Goal: Task Accomplishment & Management: Manage account settings

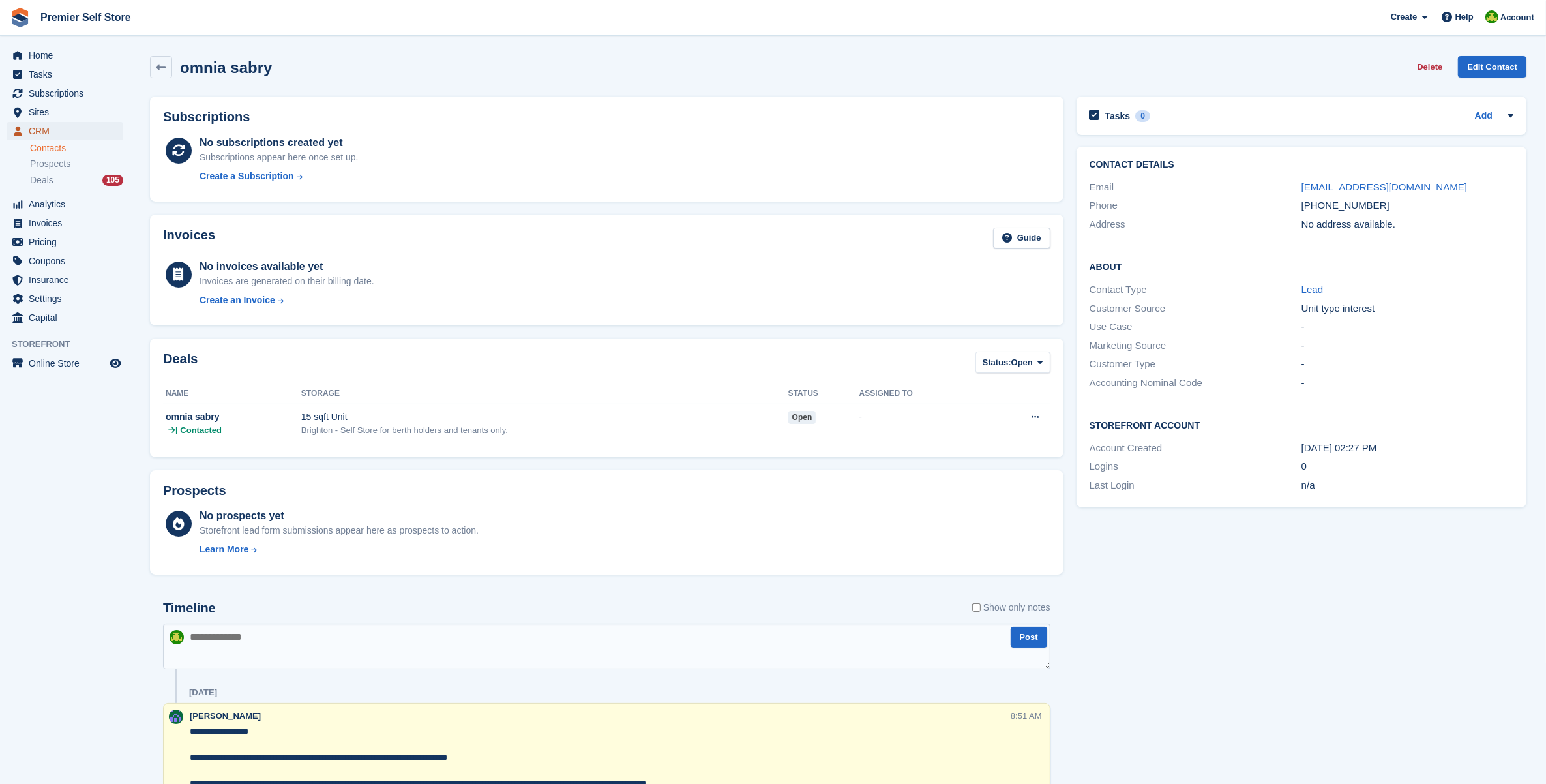
click at [59, 132] on span "CRM" at bounding box center [68, 131] width 78 height 18
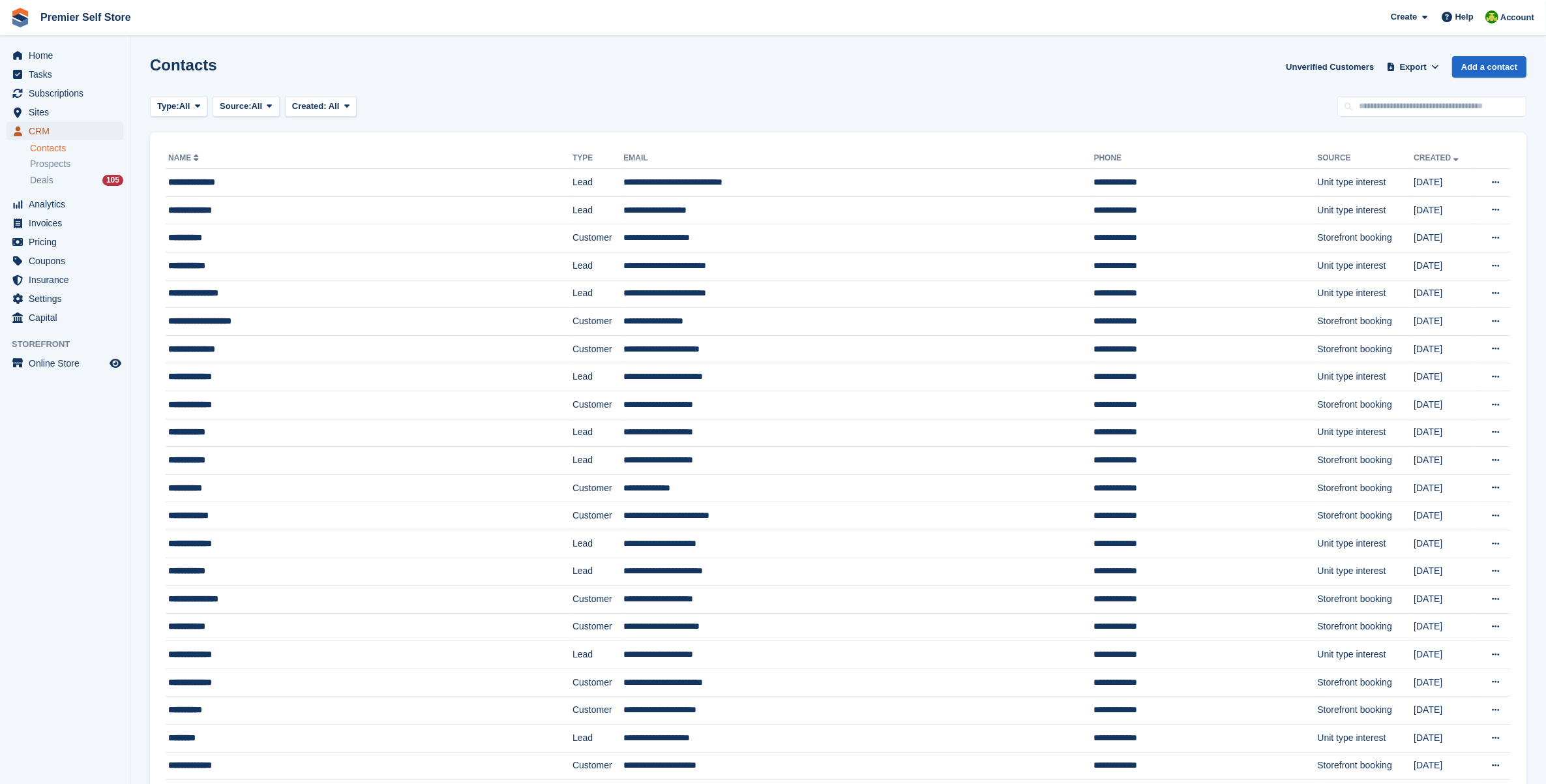
click at [34, 127] on span "CRM" at bounding box center [68, 131] width 78 height 18
click at [67, 91] on span "Subscriptions" at bounding box center [68, 92] width 78 height 18
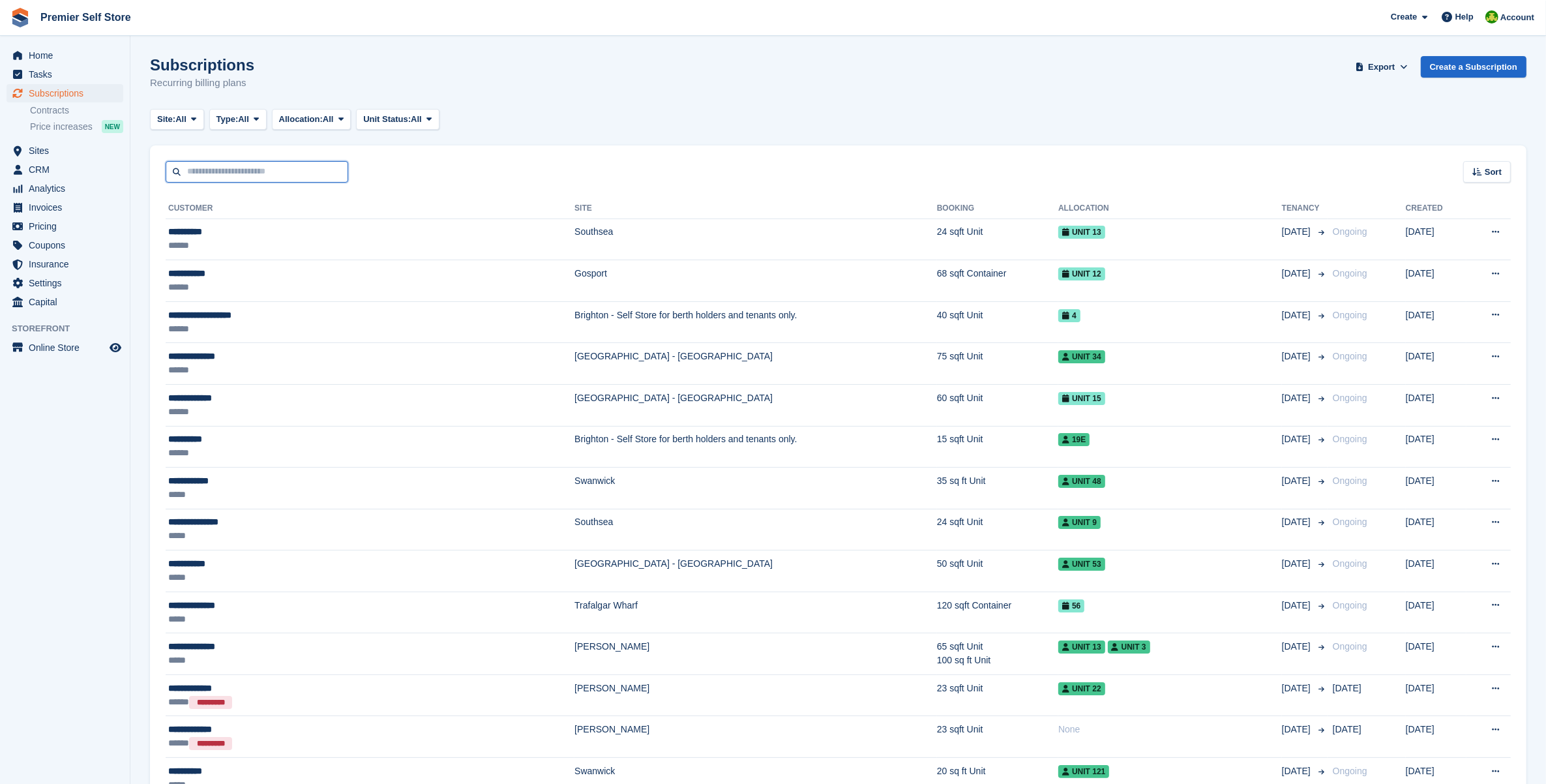
click at [295, 165] on input "text" at bounding box center [257, 171] width 183 height 22
type input "******"
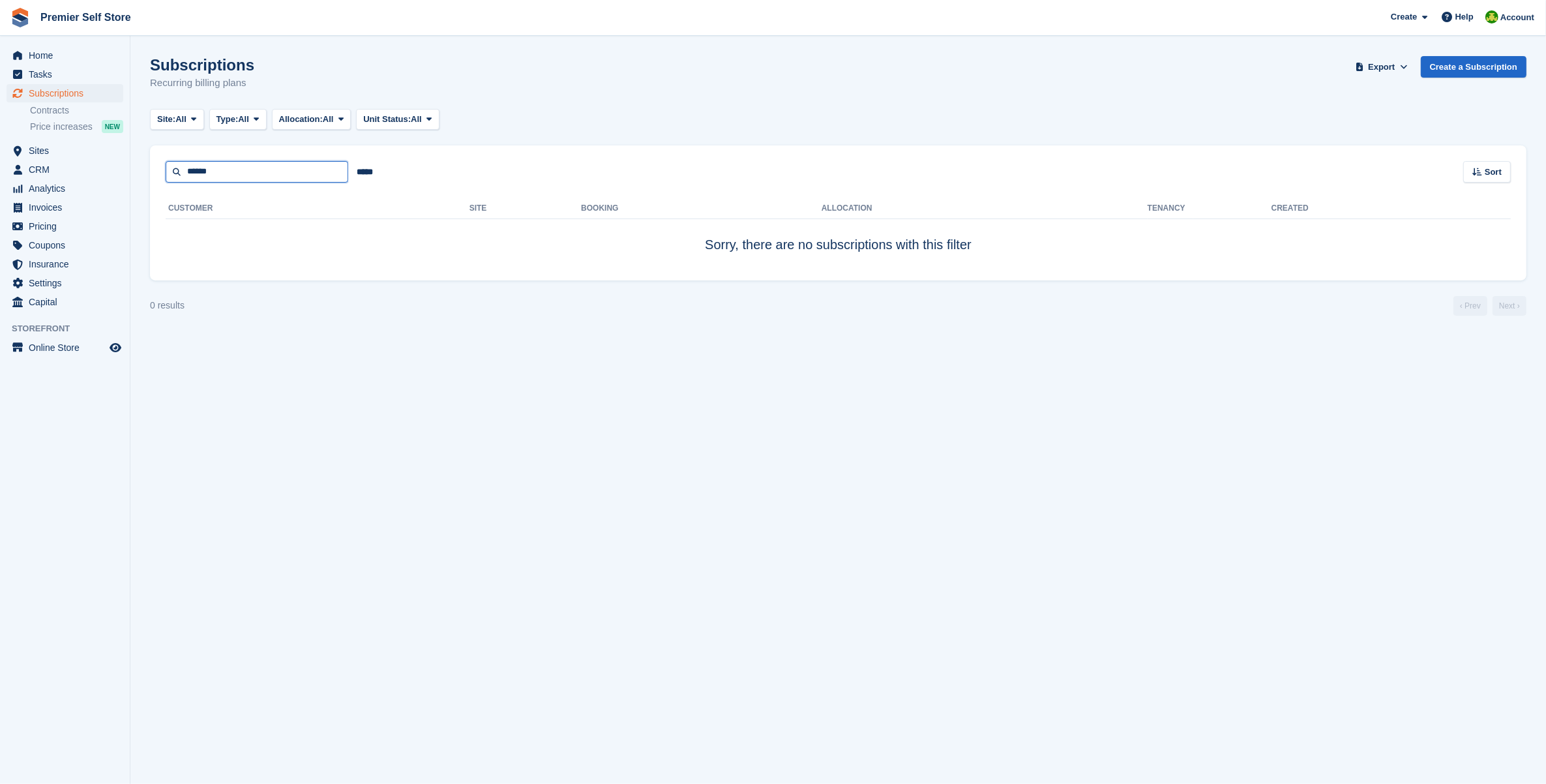
click at [292, 168] on input "******" at bounding box center [257, 171] width 183 height 22
type input "******"
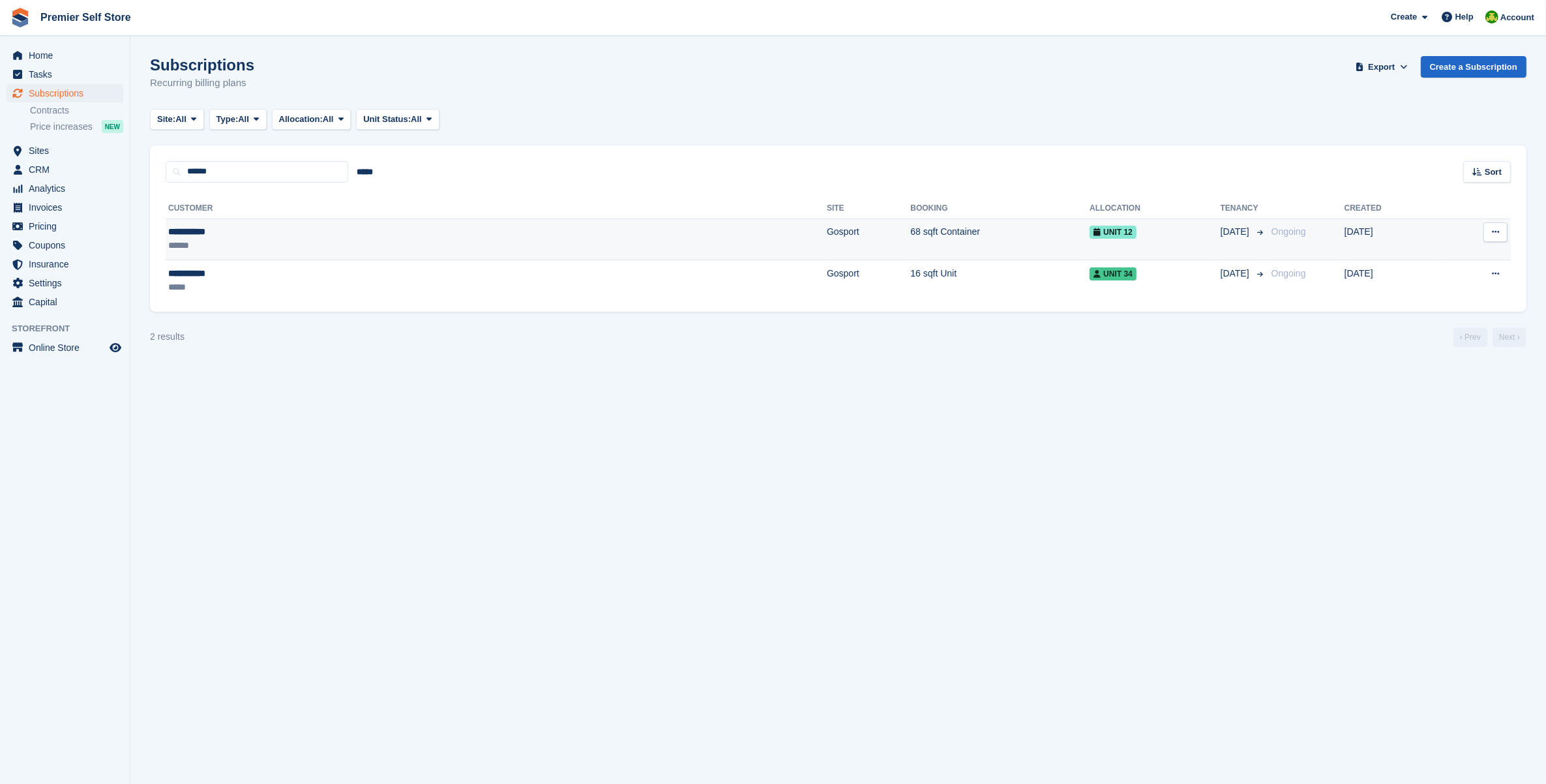
click at [252, 250] on div "******" at bounding box center [295, 245] width 254 height 13
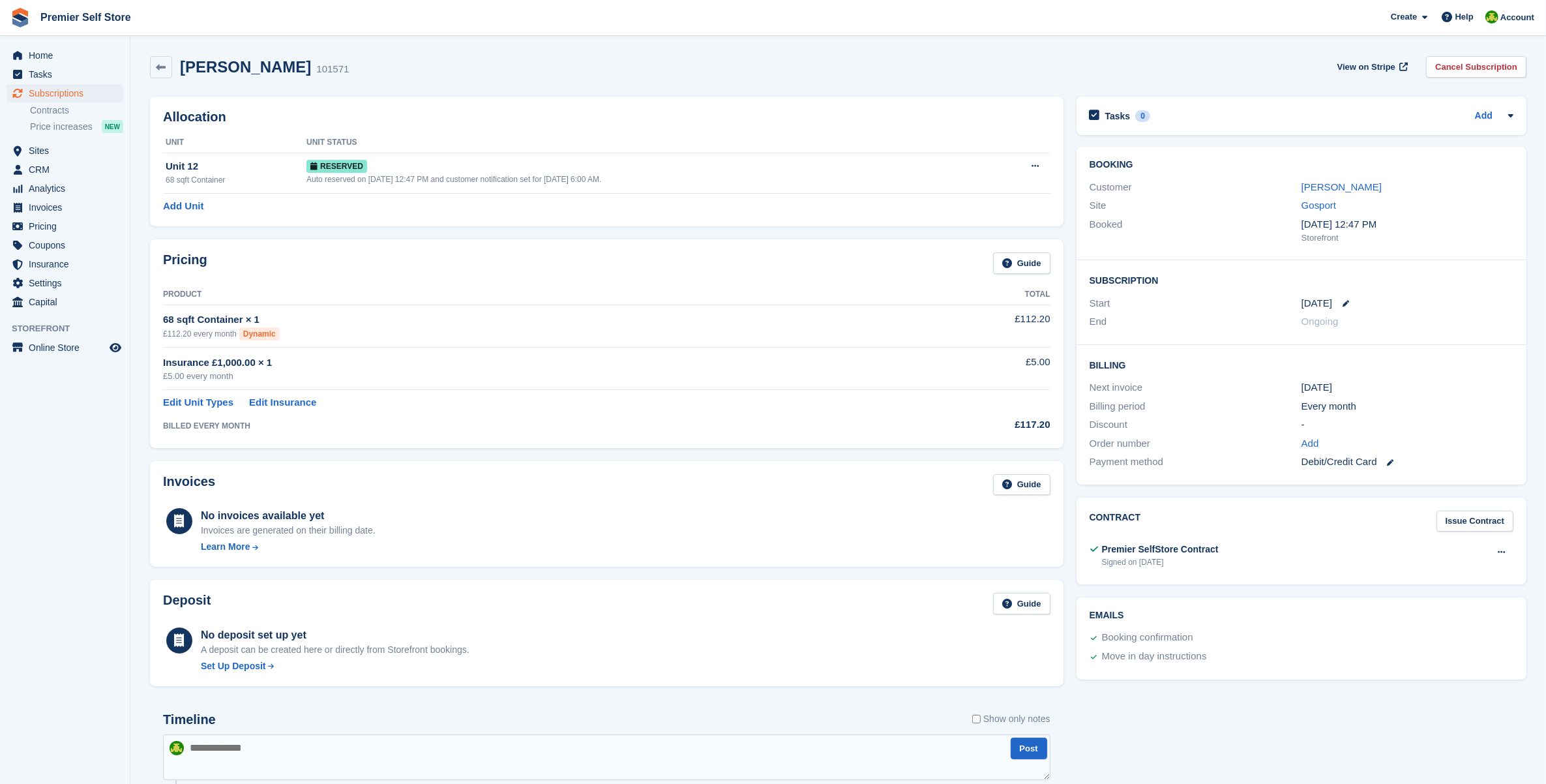
drag, startPoint x: 366, startPoint y: 84, endPoint x: 367, endPoint y: 109, distance: 25.0
click at [366, 84] on div "[PERSON_NAME] 101571 View on Stripe Cancel Subscription" at bounding box center [839, 70] width 1390 height 40
click at [1044, 166] on button at bounding box center [1035, 166] width 24 height 20
click at [872, 80] on div "[PERSON_NAME] 101571 View on Stripe Cancel Subscription" at bounding box center [839, 70] width 1390 height 40
click at [929, 77] on div "[PERSON_NAME] 101571 View on Stripe Cancel Subscription" at bounding box center [838, 67] width 1377 height 22
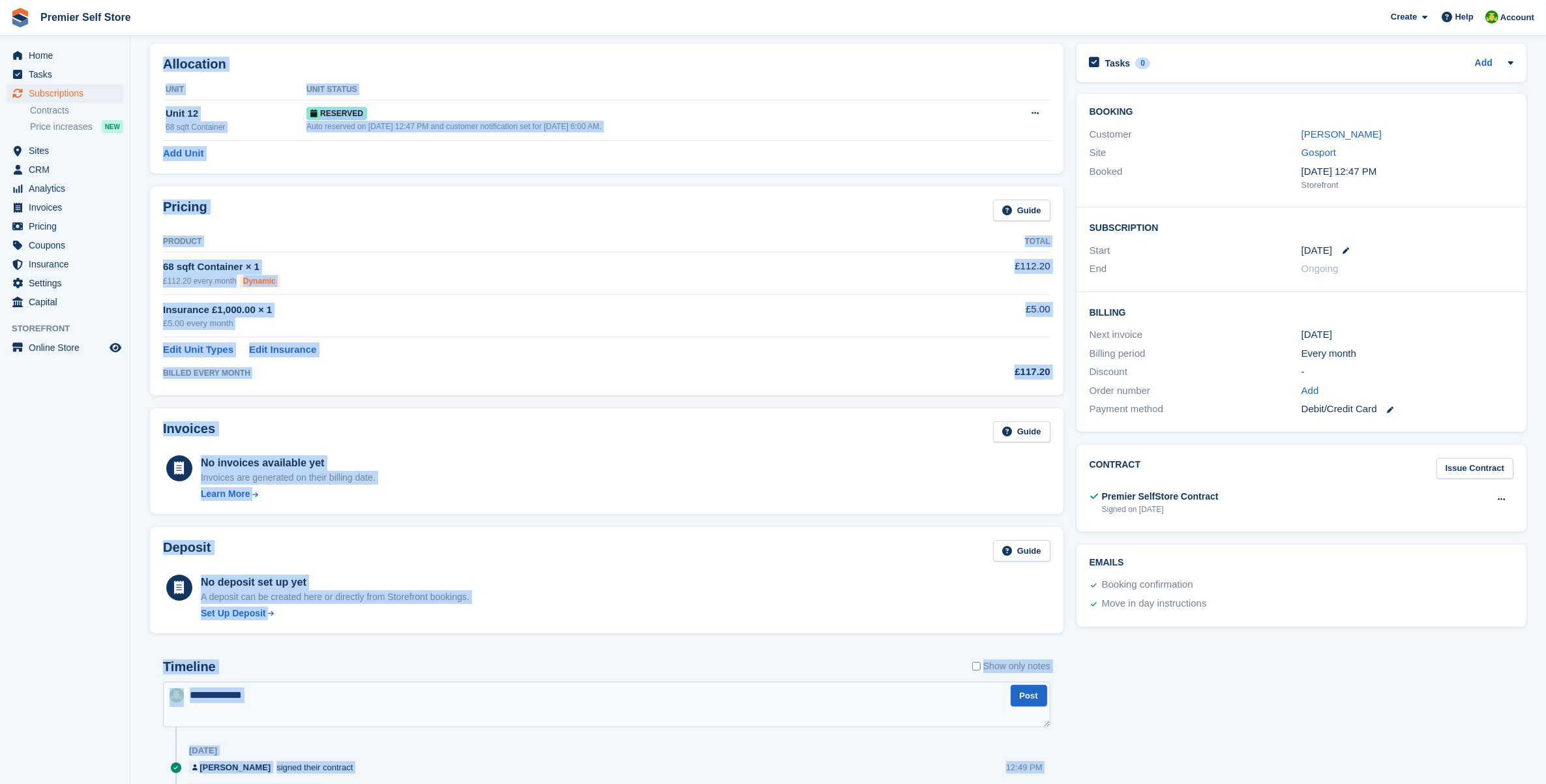
drag, startPoint x: 137, startPoint y: 44, endPoint x: 711, endPoint y: 777, distance: 931.0
click at [711, 777] on section "[PERSON_NAME] 101571 View on Stripe Cancel Subscription Allocation Unit Unit St…" at bounding box center [839, 440] width 1416 height 985
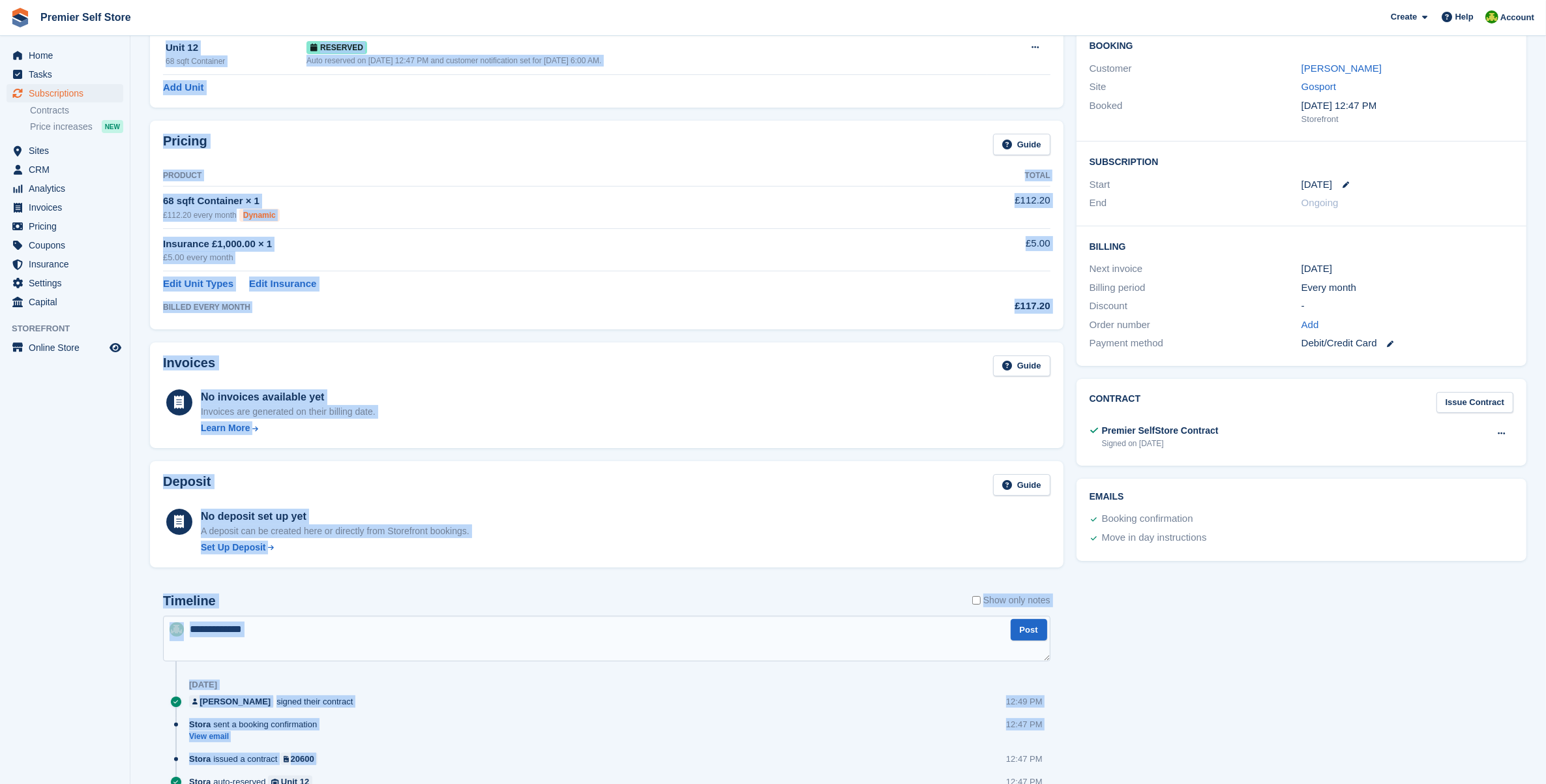
click at [82, 660] on aside "Home Tasks Subscriptions Subscriptions Subscriptions Contracts Price increases …" at bounding box center [65, 395] width 130 height 718
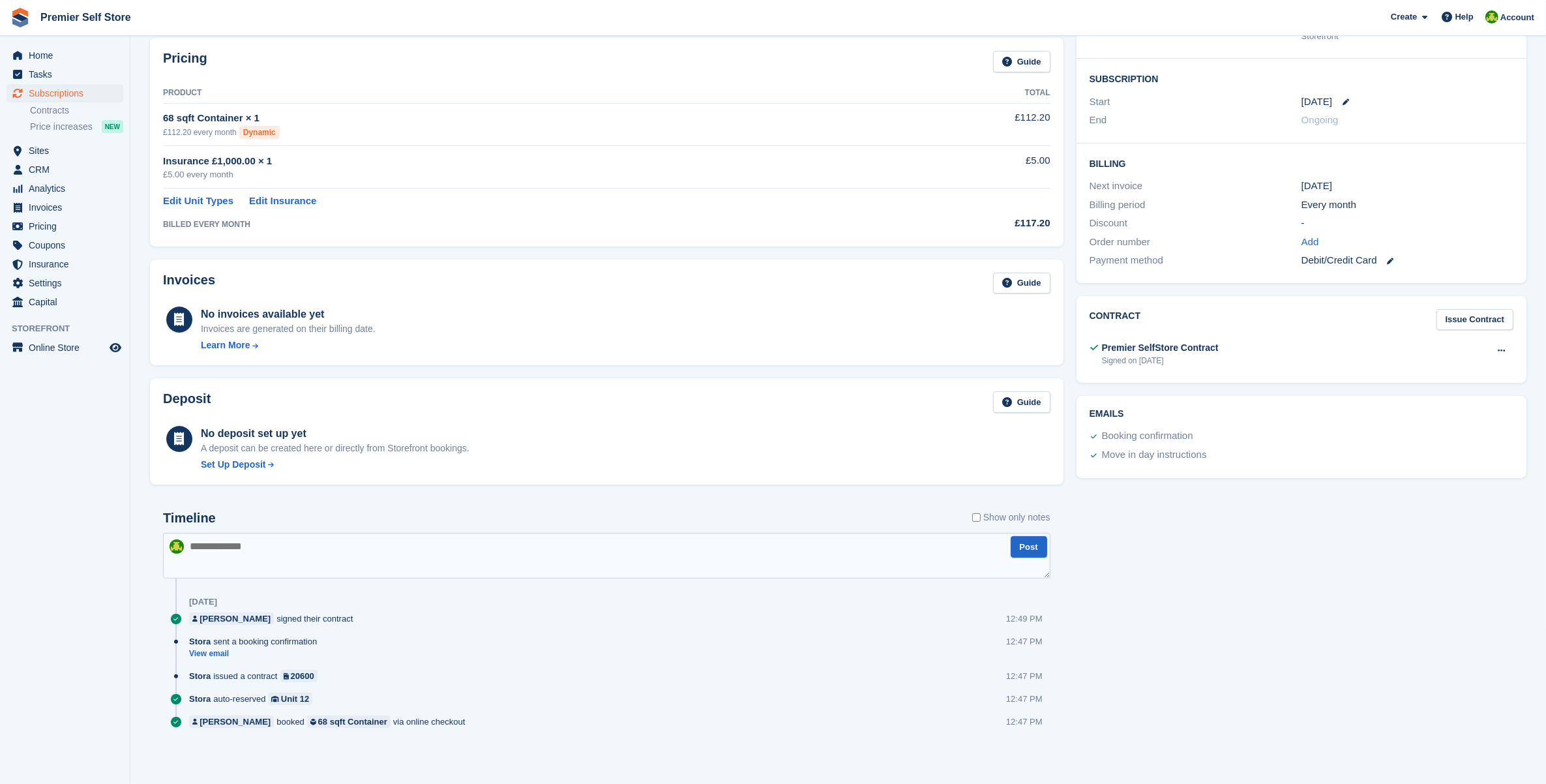
scroll to position [0, 0]
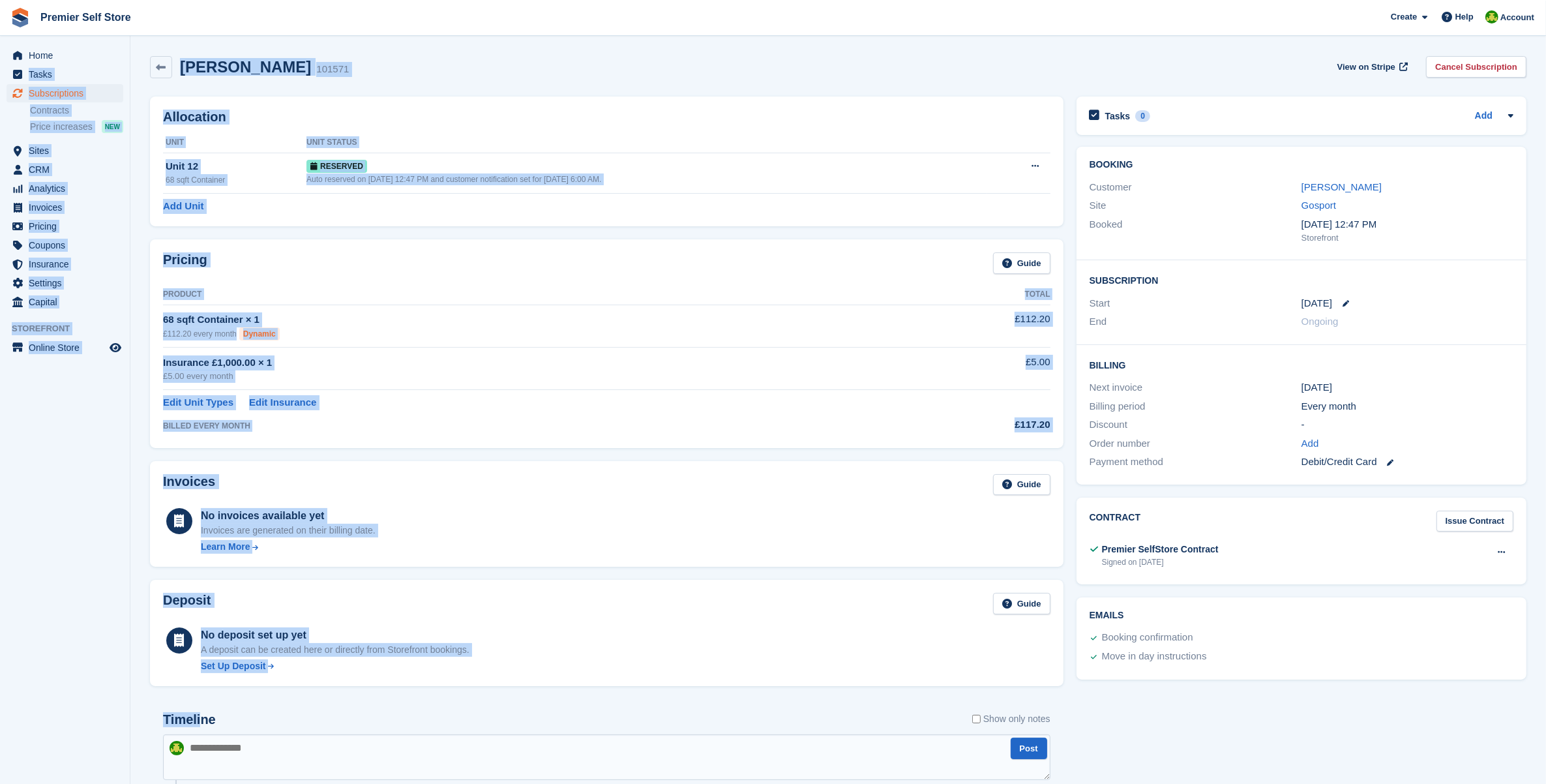
drag, startPoint x: 133, startPoint y: 49, endPoint x: 197, endPoint y: 732, distance: 686.0
click at [197, 732] on div "Home Tasks Subscriptions Subscriptions Subscriptions Contracts Price increases …" at bounding box center [773, 493] width 1546 height 985
drag, startPoint x: 197, startPoint y: 732, endPoint x: 134, endPoint y: 714, distance: 65.5
click at [134, 714] on section "[PERSON_NAME] 101571 View on Stripe Cancel Subscription Allocation Unit Unit St…" at bounding box center [839, 493] width 1416 height 985
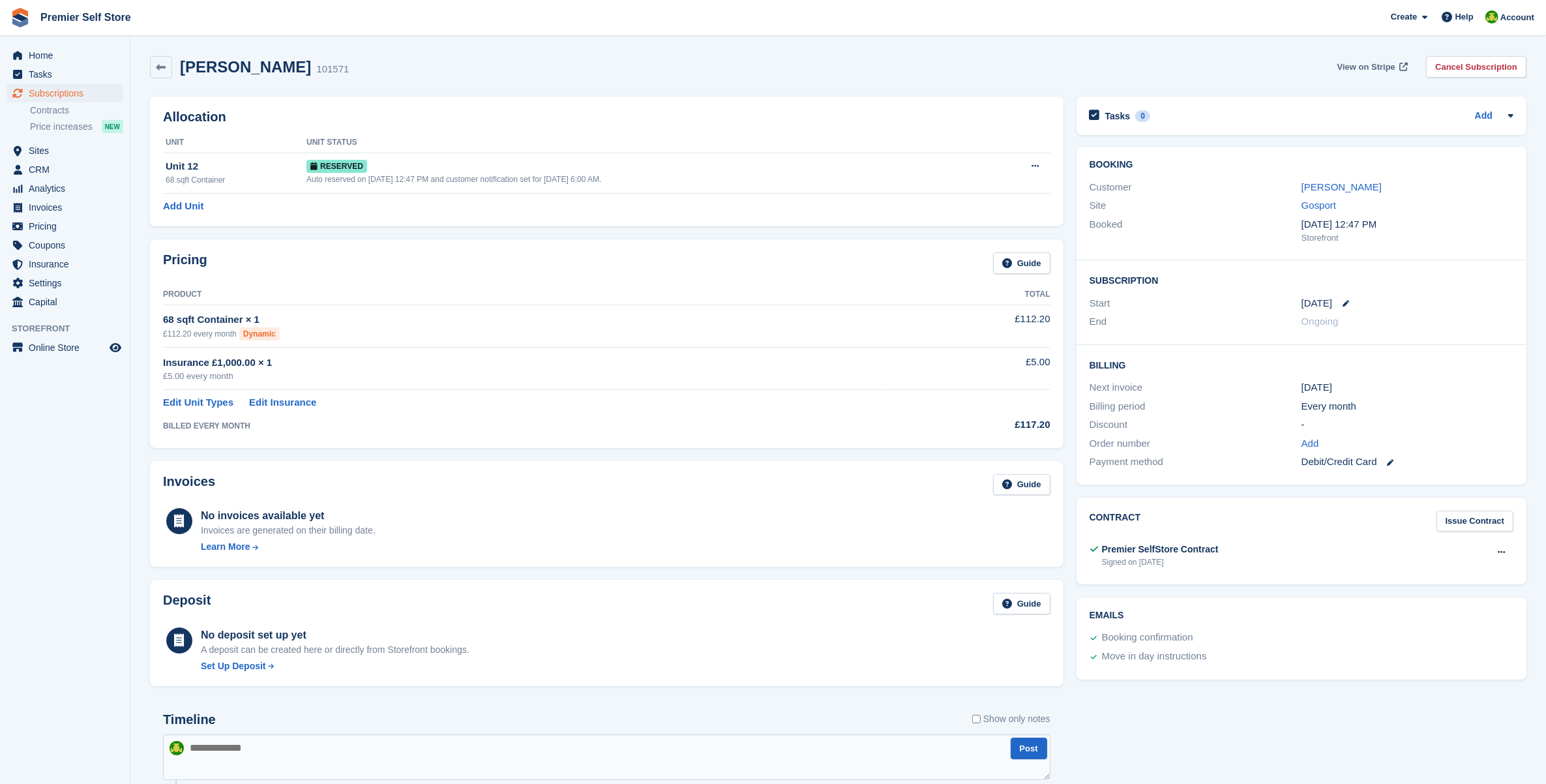
click at [1364, 67] on span "View on Stripe" at bounding box center [1366, 68] width 58 height 13
drag, startPoint x: 340, startPoint y: 63, endPoint x: 203, endPoint y: 63, distance: 137.0
click at [203, 63] on div "[PERSON_NAME] 101571 View on Stripe Cancel Subscription" at bounding box center [838, 67] width 1377 height 22
click at [209, 63] on h2 "[PERSON_NAME]" at bounding box center [246, 67] width 132 height 17
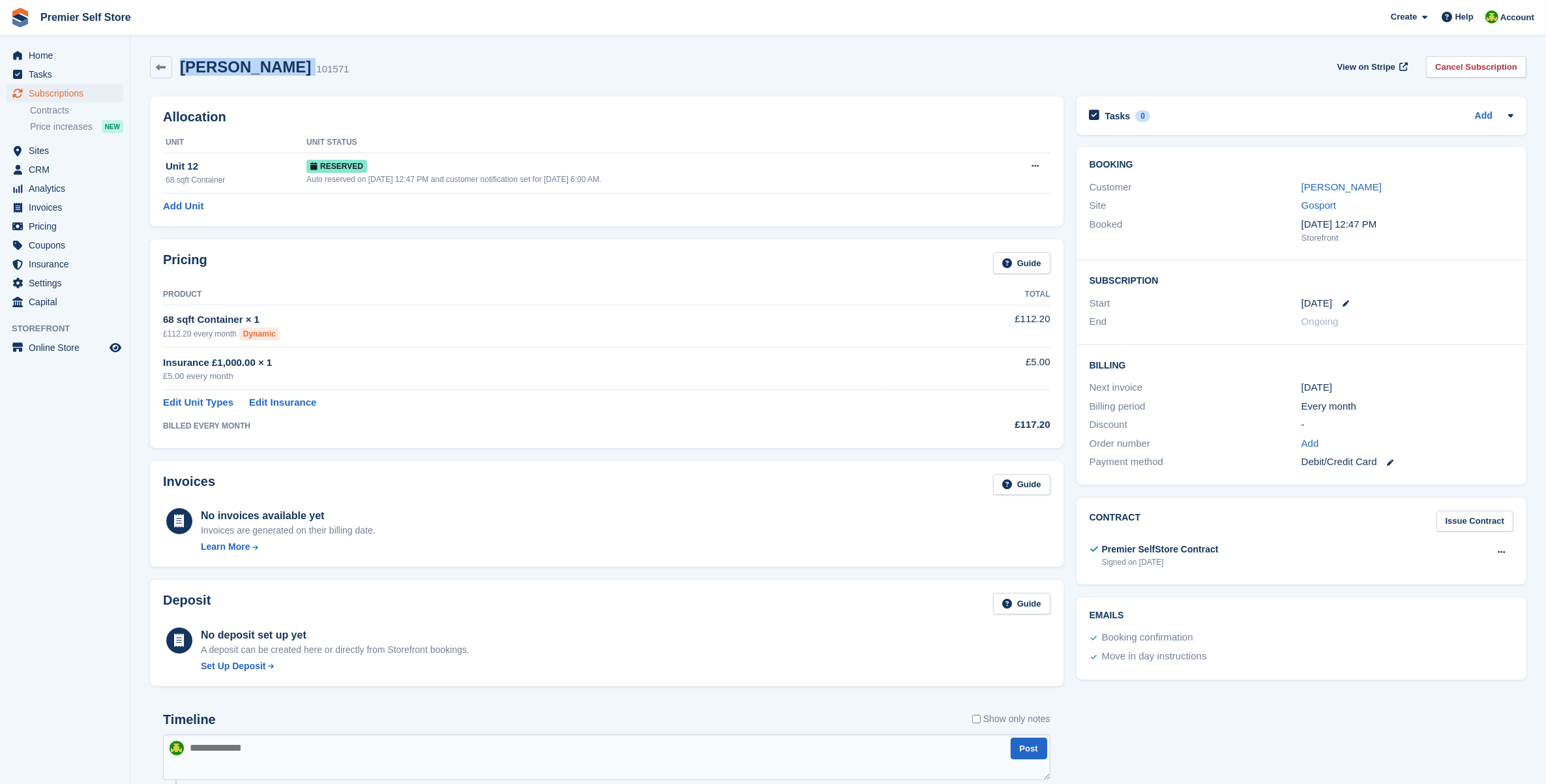
click at [209, 63] on h2 "[PERSON_NAME]" at bounding box center [246, 67] width 132 height 17
drag, startPoint x: 209, startPoint y: 63, endPoint x: 308, endPoint y: 64, distance: 99.0
click at [316, 63] on div "101571" at bounding box center [333, 70] width 32 height 15
click at [311, 65] on div "[PERSON_NAME] 101571 View on Stripe Cancel Subscription" at bounding box center [838, 67] width 1377 height 22
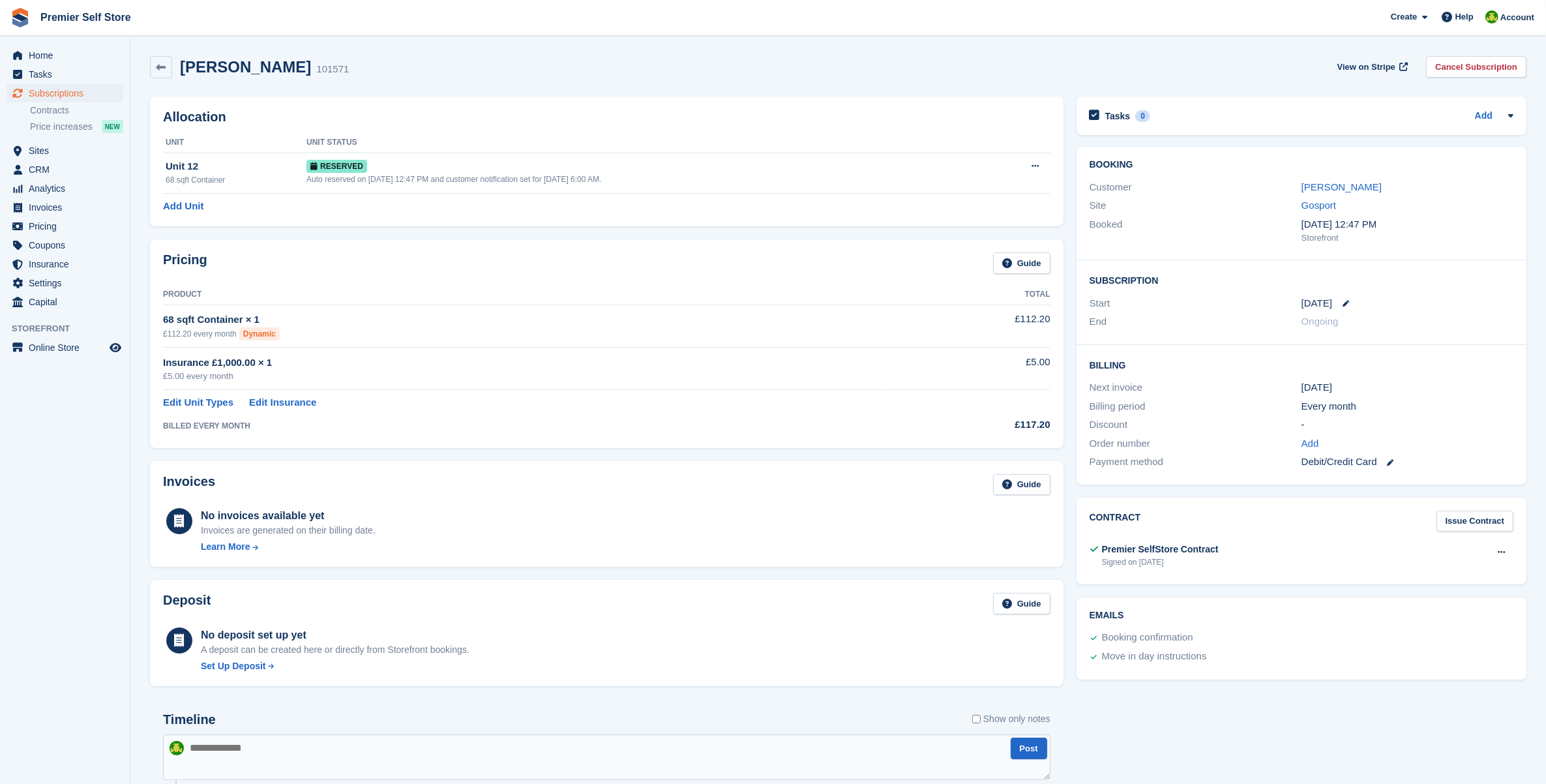
click at [311, 65] on div "[PERSON_NAME] 101571 View on Stripe Cancel Subscription" at bounding box center [838, 67] width 1377 height 22
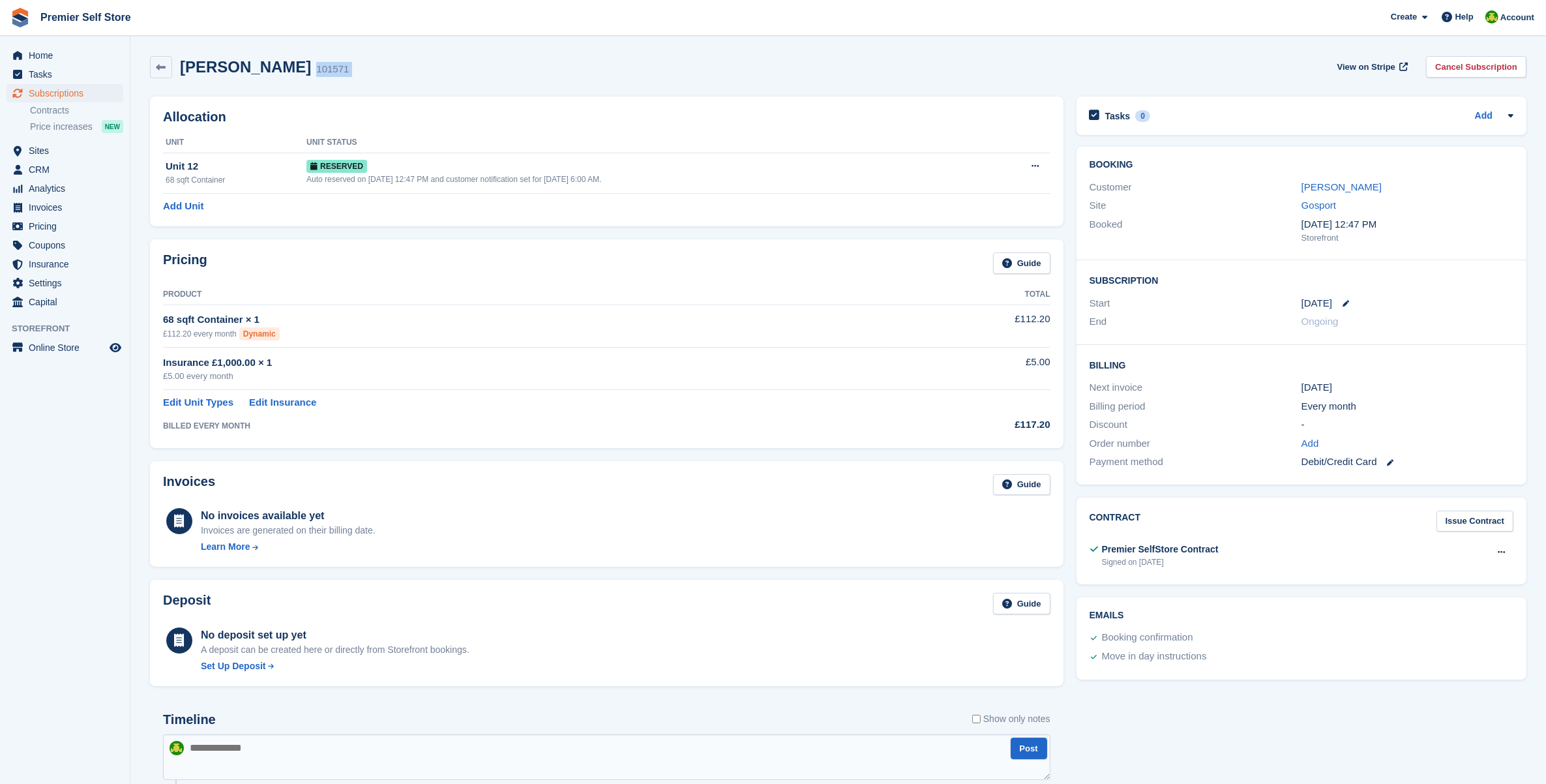
drag, startPoint x: 311, startPoint y: 65, endPoint x: 376, endPoint y: 70, distance: 65.2
click at [376, 70] on div "[PERSON_NAME] 101571 View on Stripe Cancel Subscription" at bounding box center [838, 67] width 1377 height 22
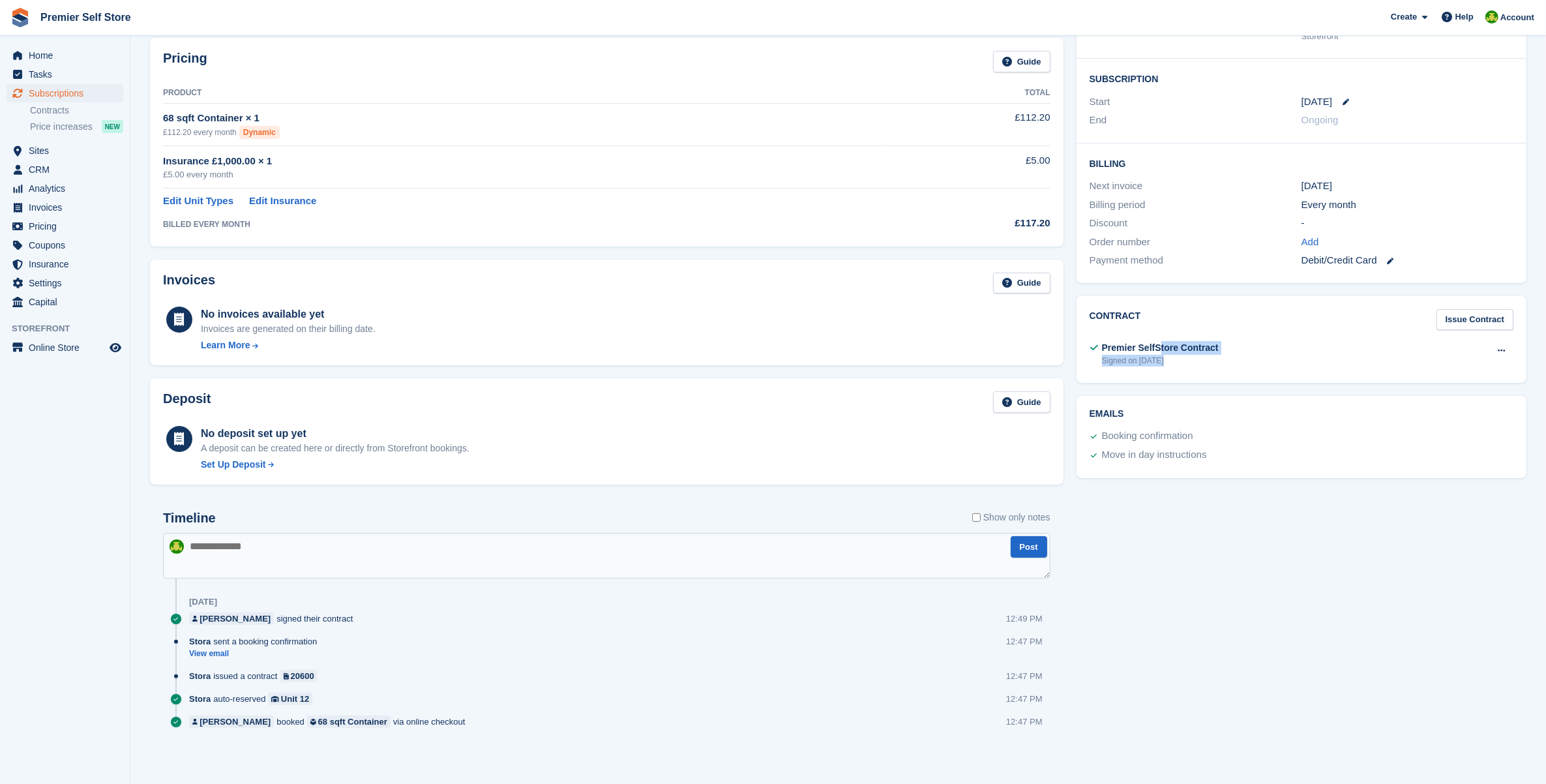
drag, startPoint x: 1204, startPoint y: 362, endPoint x: 1154, endPoint y: 331, distance: 58.8
click at [1154, 331] on div "Contract Issue Contract Premier SelfStore Contract Signed on [DATE] View Downlo…" at bounding box center [1302, 340] width 450 height 88
click at [1154, 330] on div "Contract Issue Contract Premier SelfStore Contract Signed on [DATE] View Downlo…" at bounding box center [1302, 340] width 450 height 88
drag, startPoint x: 1101, startPoint y: 336, endPoint x: 1193, endPoint y: 356, distance: 94.1
click at [1193, 356] on div "Contract Issue Contract Premier SelfStore Contract Signed on [DATE] View Downlo…" at bounding box center [1302, 340] width 450 height 88
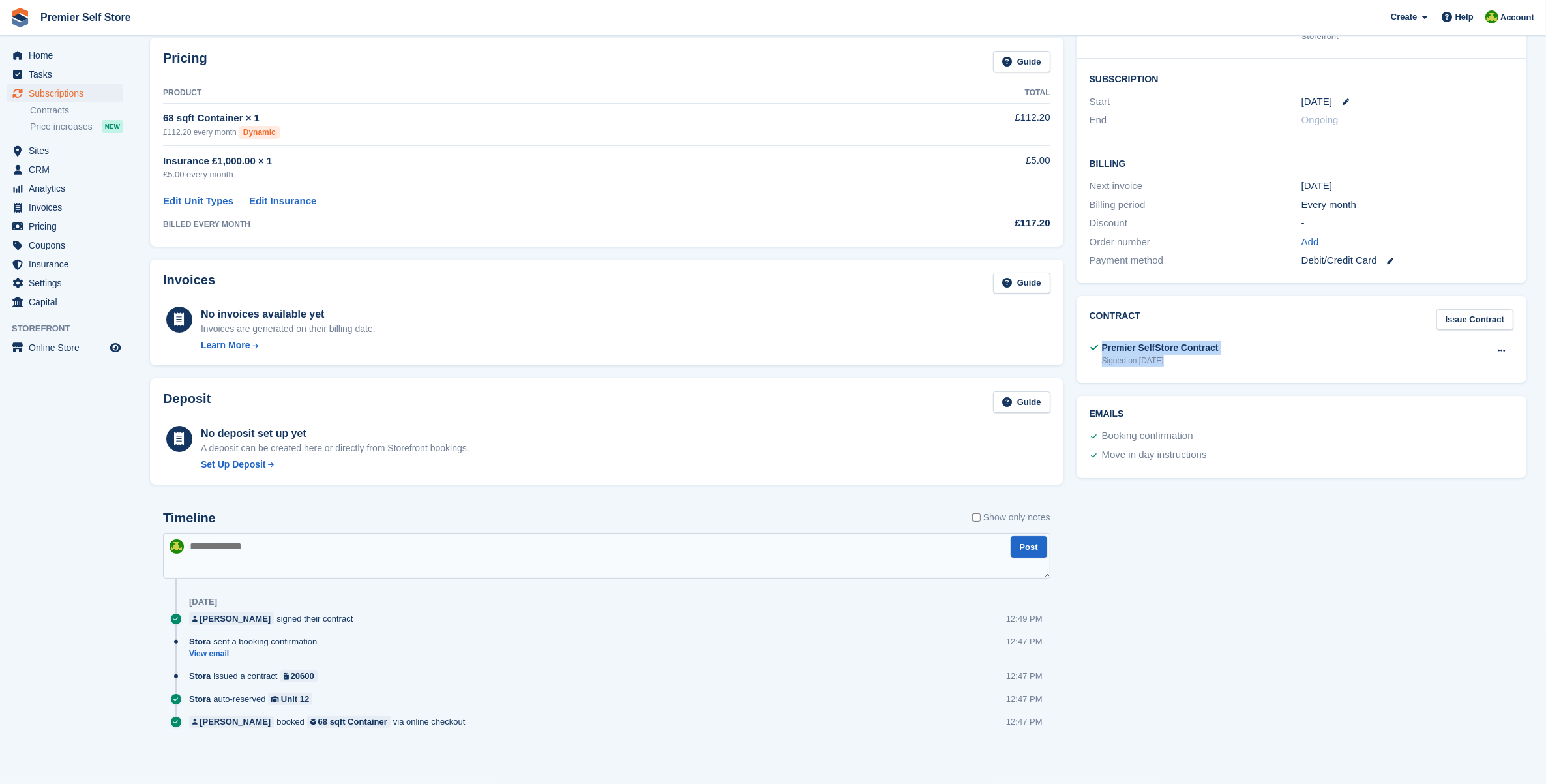
drag, startPoint x: 1193, startPoint y: 356, endPoint x: 1200, endPoint y: 359, distance: 7.6
click at [1195, 356] on div "Signed on [DATE]" at bounding box center [1160, 360] width 116 height 11
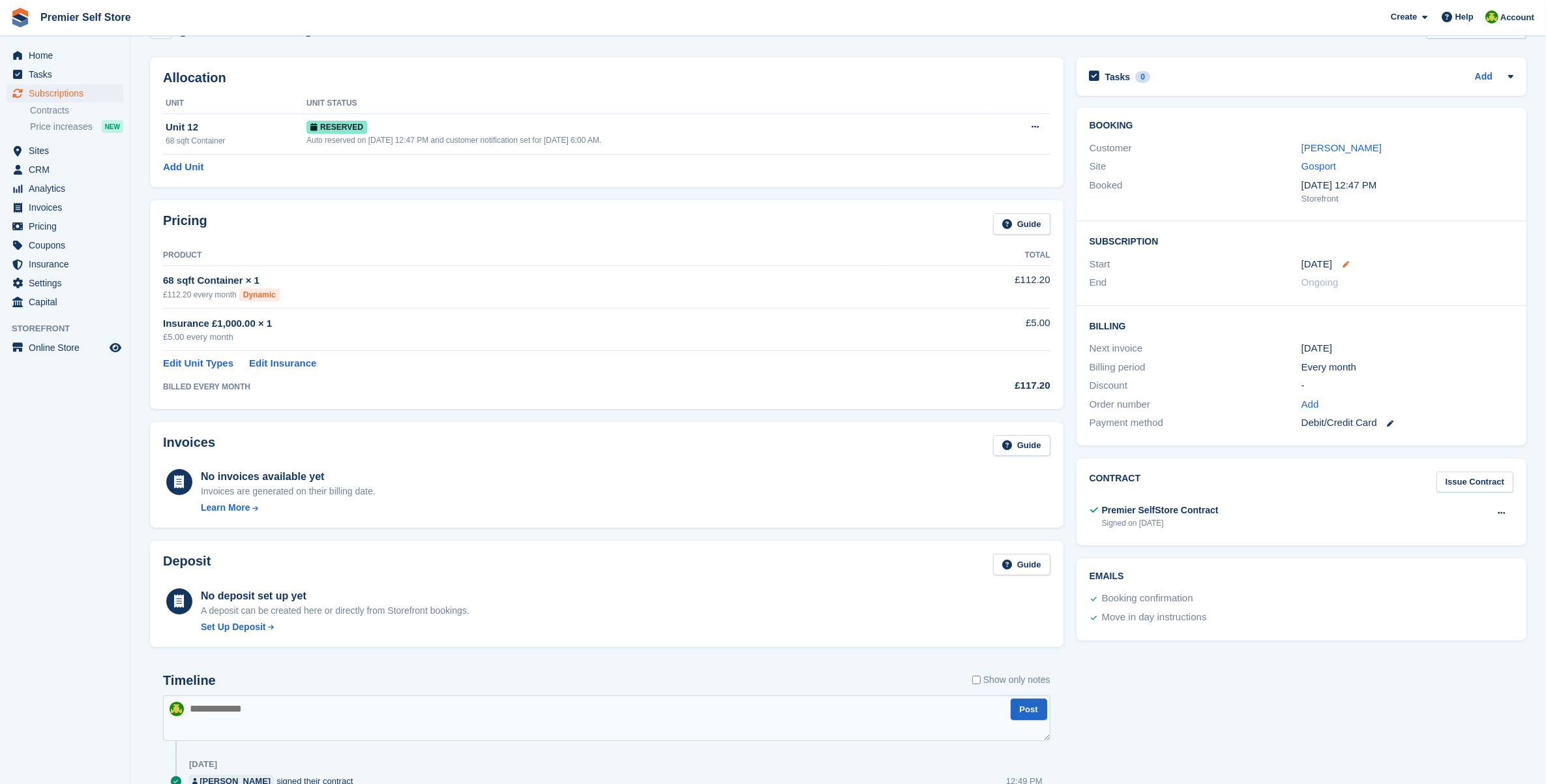
click at [1344, 265] on icon at bounding box center [1346, 264] width 7 height 7
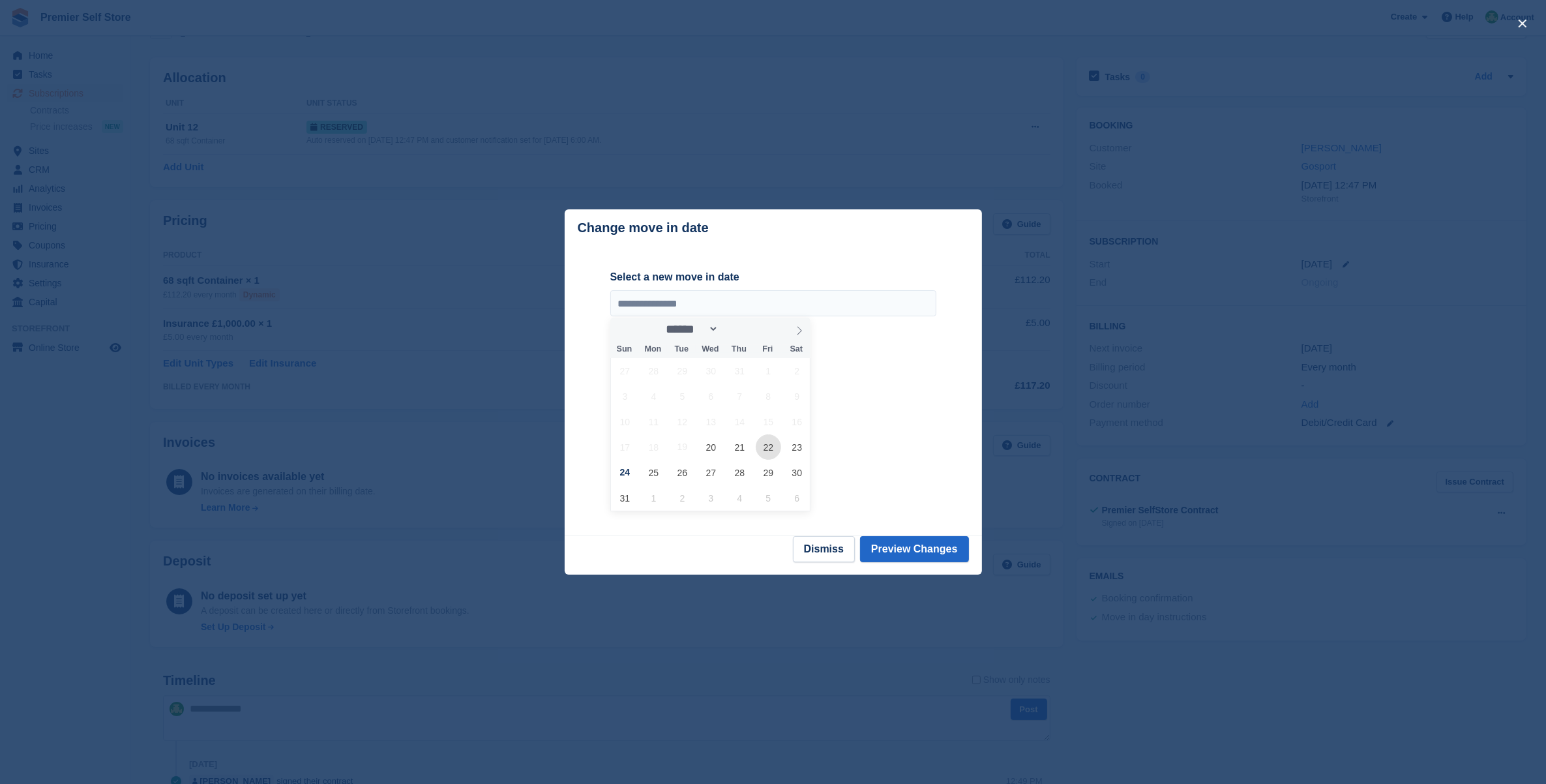
click at [766, 450] on span "22" at bounding box center [768, 447] width 26 height 26
type input "**********"
click at [914, 539] on button "Preview Changes" at bounding box center [915, 548] width 109 height 26
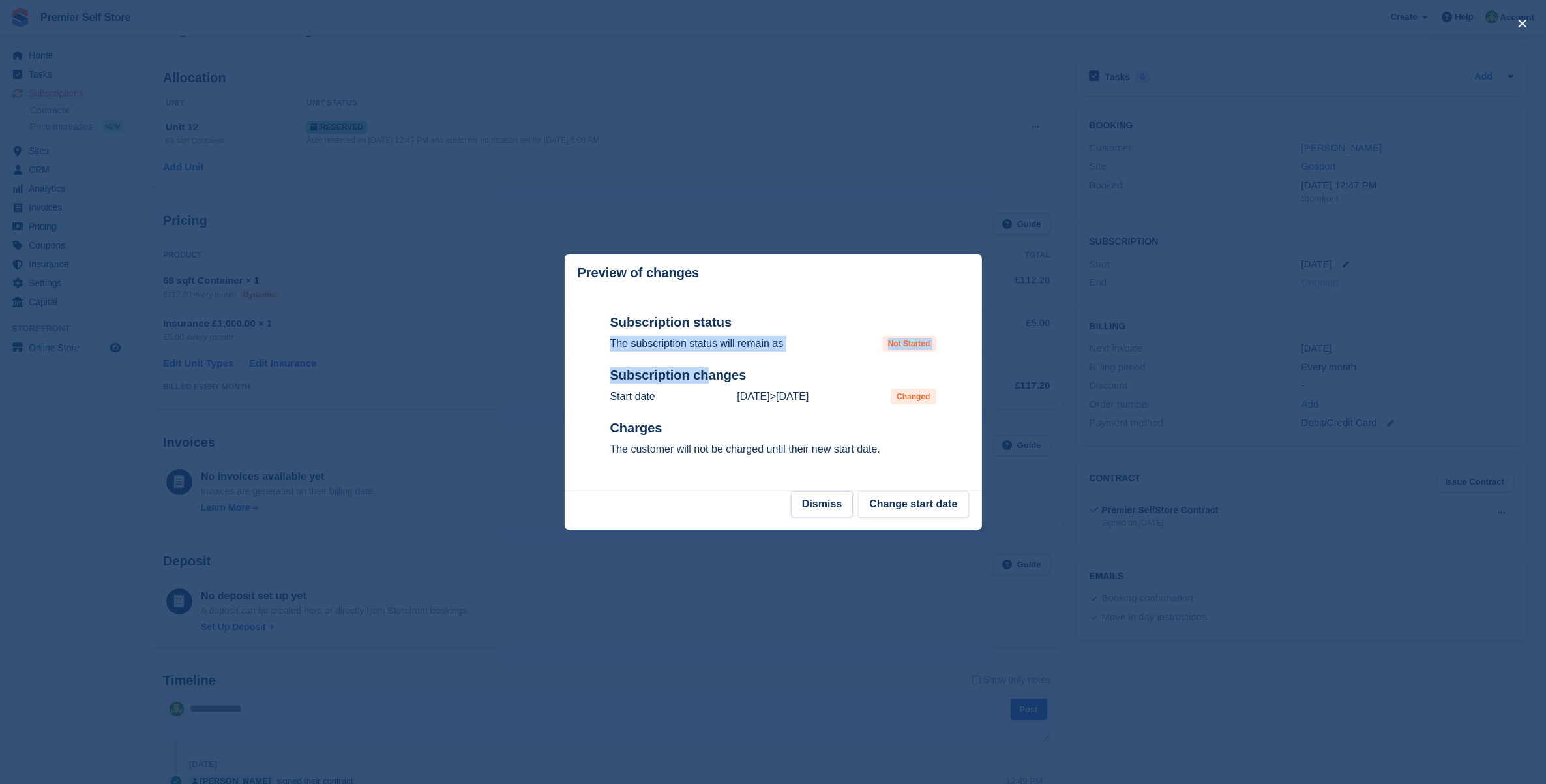
drag, startPoint x: 610, startPoint y: 349, endPoint x: 702, endPoint y: 370, distance: 94.4
click at [702, 370] on div "Subscription status The subscription status will remain as Not Started Subscrip…" at bounding box center [773, 391] width 326 height 199
drag, startPoint x: 702, startPoint y: 370, endPoint x: 696, endPoint y: 351, distance: 19.9
click at [696, 351] on p "The subscription status will remain as" at bounding box center [697, 343] width 173 height 15
drag, startPoint x: 617, startPoint y: 377, endPoint x: 829, endPoint y: 396, distance: 212.8
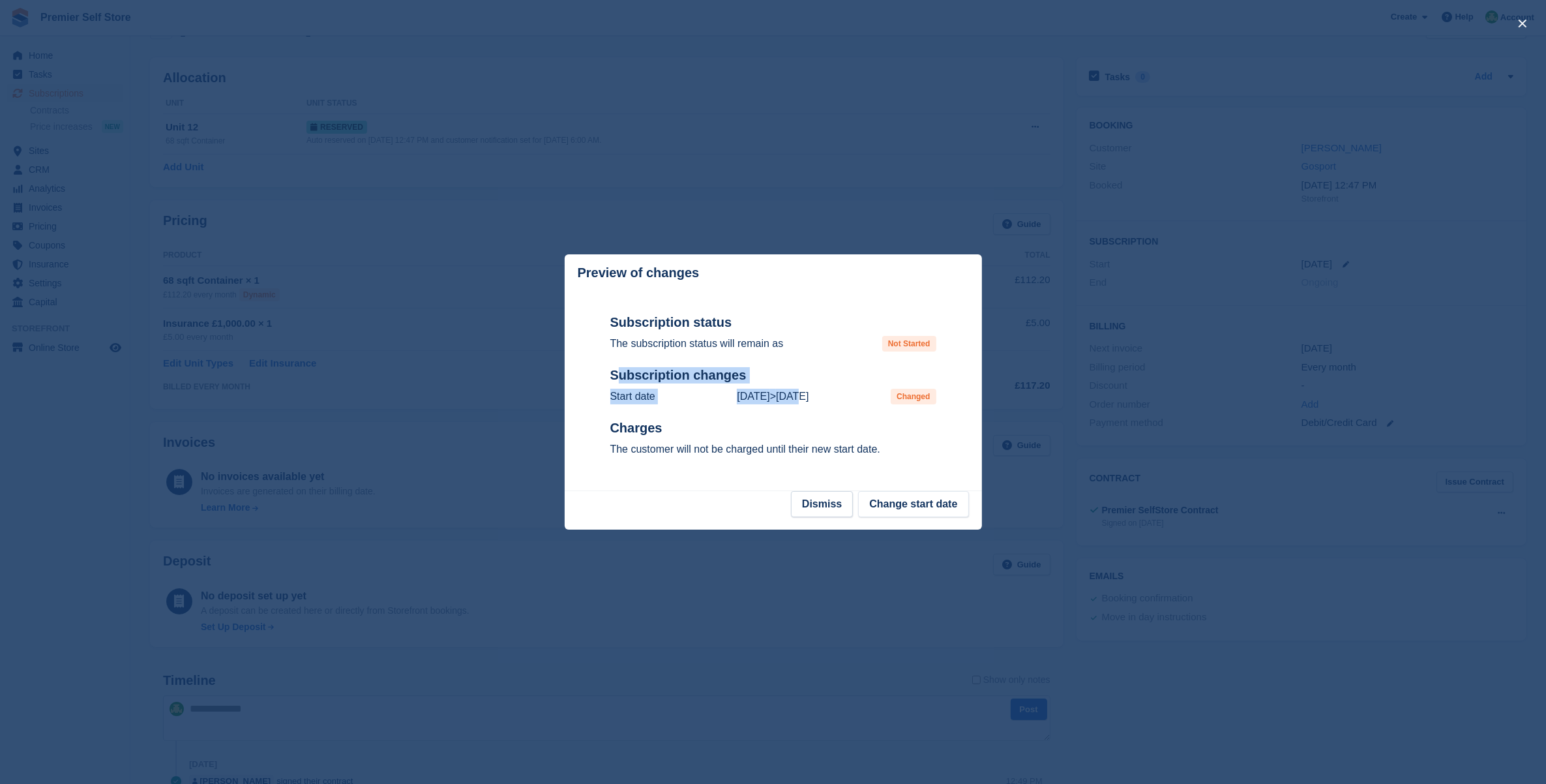
click at [829, 396] on div "Subscription status The subscription status will remain as Not Started Subscrip…" at bounding box center [773, 391] width 326 height 199
click at [833, 397] on div "Start date [DATE] > [DATE] Changed" at bounding box center [773, 396] width 326 height 15
drag, startPoint x: 627, startPoint y: 431, endPoint x: 767, endPoint y: 466, distance: 144.3
click at [767, 466] on div "Subscription status The subscription status will remain as Not Started Subscrip…" at bounding box center [773, 391] width 326 height 199
click at [770, 466] on div "Subscription status The subscription status will remain as Not Started Subscrip…" at bounding box center [773, 391] width 326 height 199
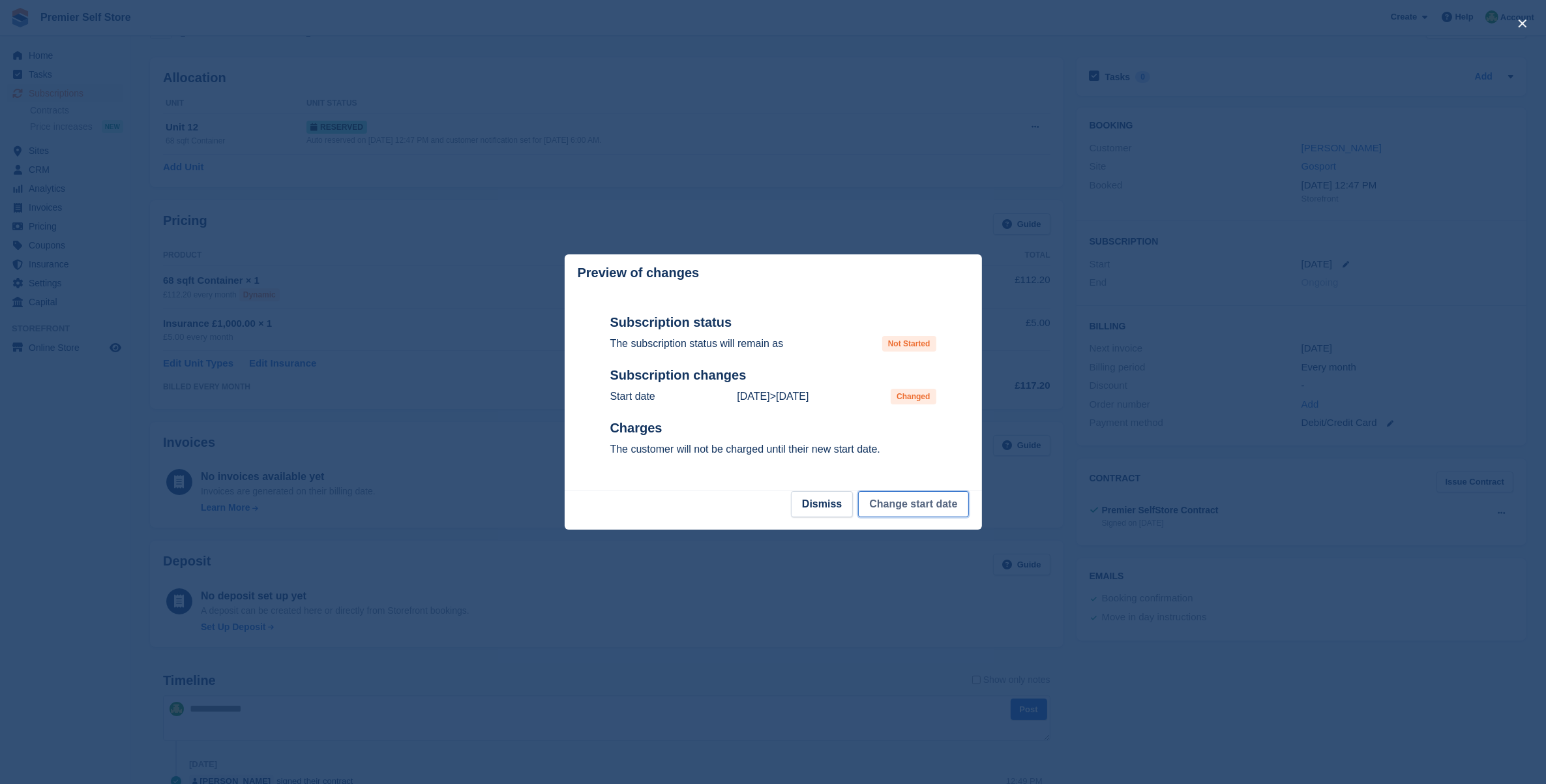
click at [908, 510] on button "Change start date" at bounding box center [914, 503] width 111 height 26
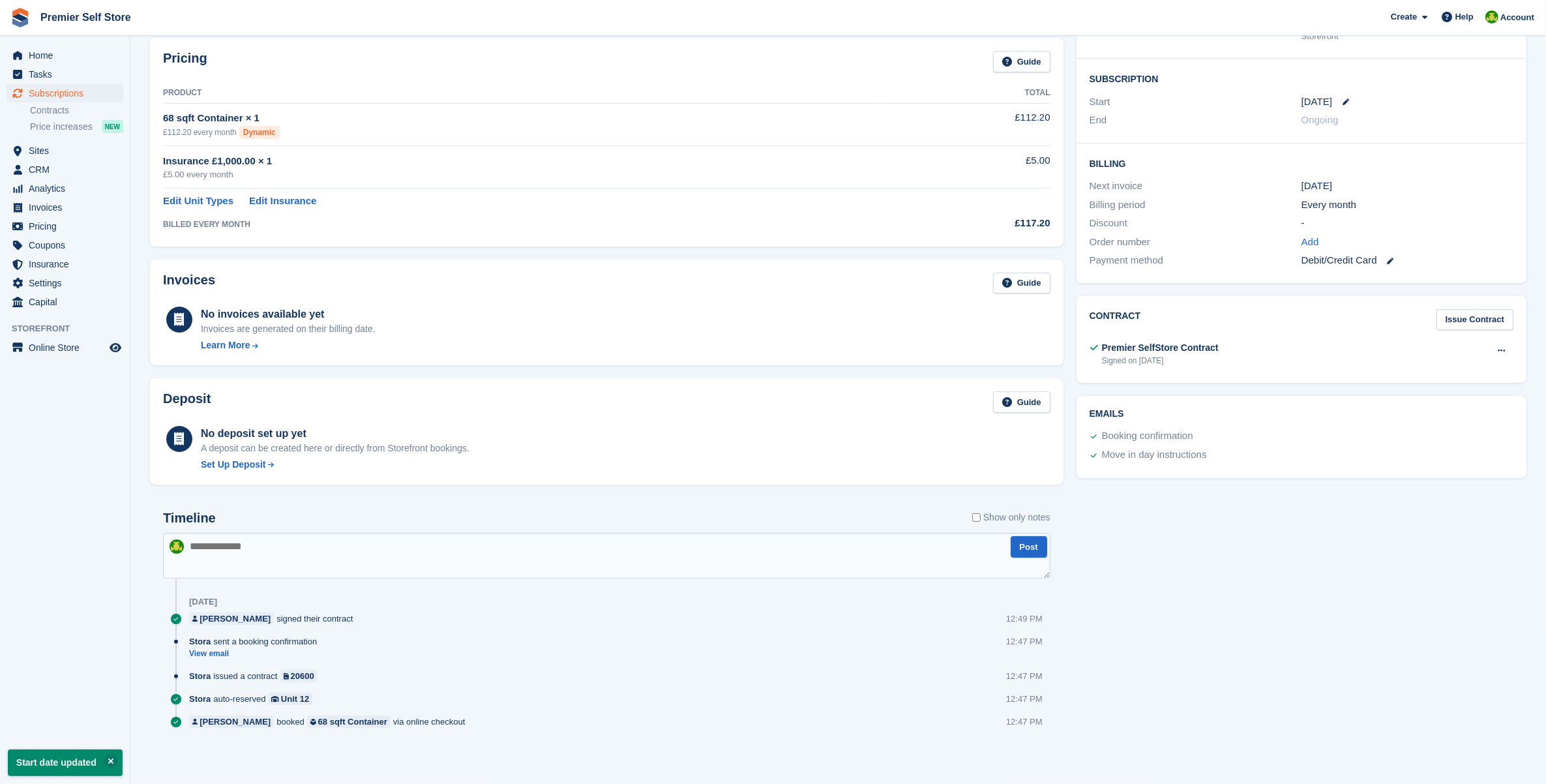
scroll to position [0, 0]
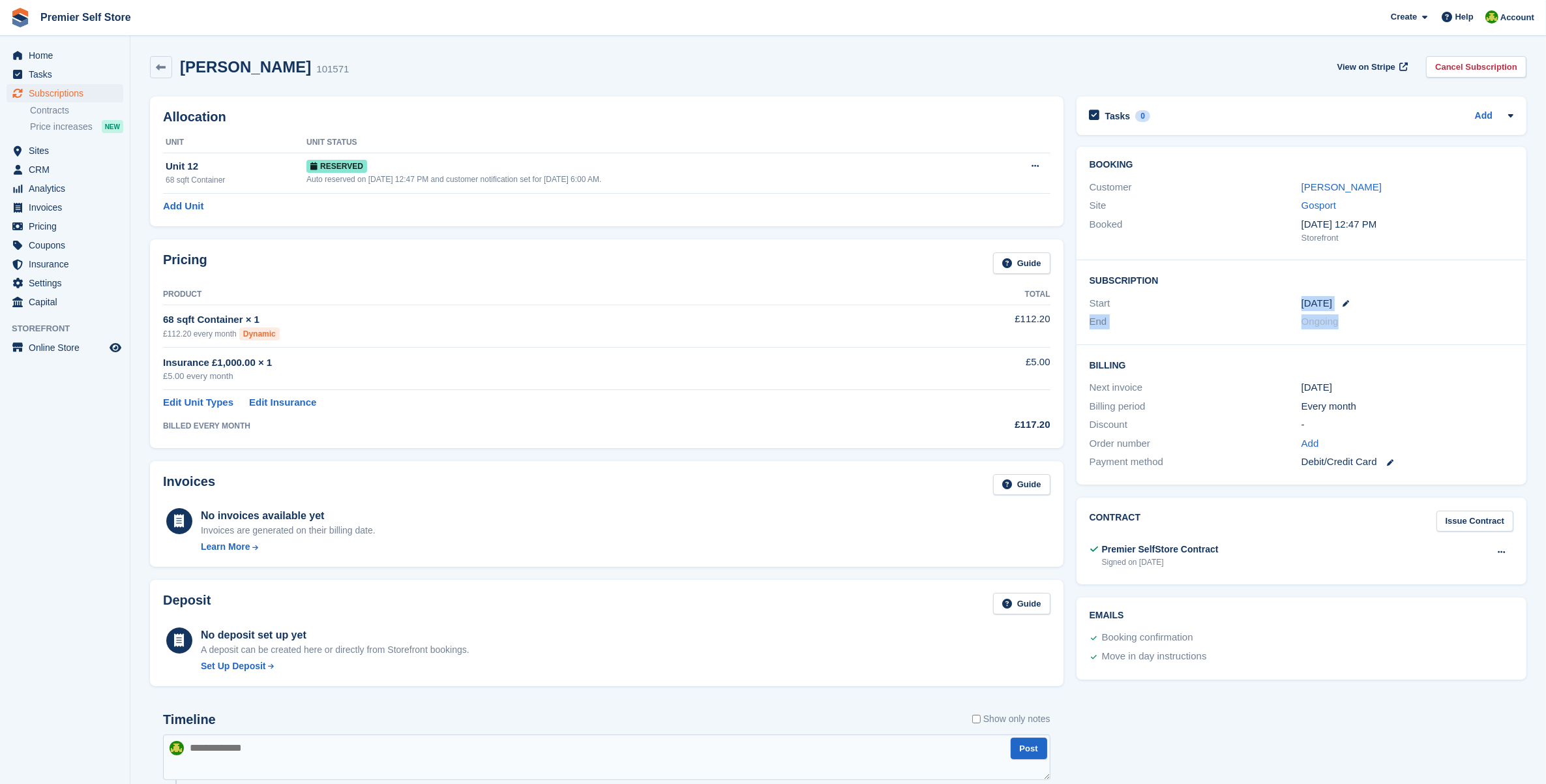
drag, startPoint x: 1269, startPoint y: 304, endPoint x: 1339, endPoint y: 319, distance: 71.6
click at [1339, 319] on div "Subscription Start [DATE] End Ongoing" at bounding box center [1302, 302] width 450 height 85
click at [1341, 319] on div "Ongoing" at bounding box center [1408, 322] width 212 height 15
click at [1035, 163] on icon at bounding box center [1036, 166] width 8 height 9
